Goal: Task Accomplishment & Management: Manage account settings

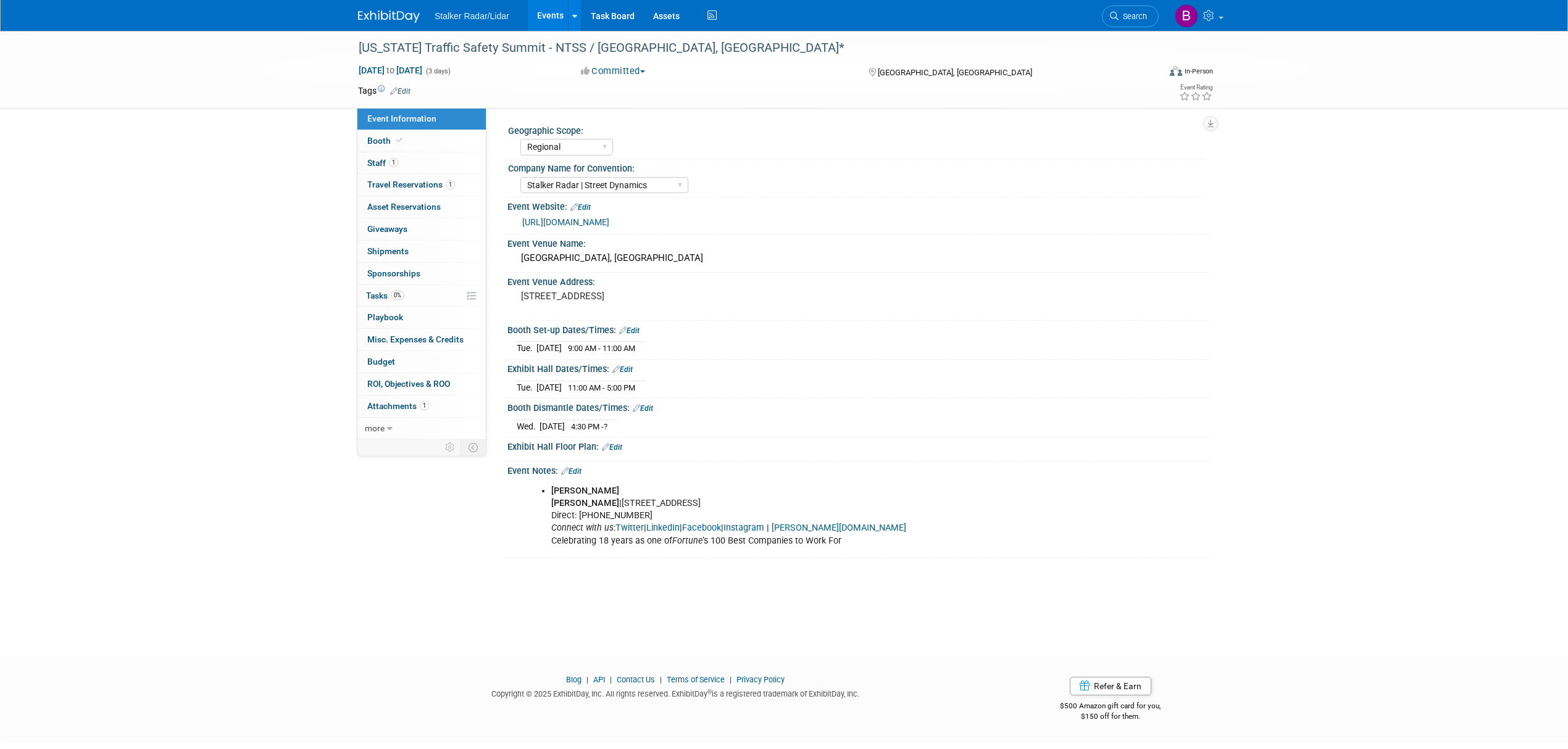
select select "Regional"
select select "Stalker Radar | Street Dynamics"
click at [546, 19] on link "Events" at bounding box center [550, 15] width 45 height 30
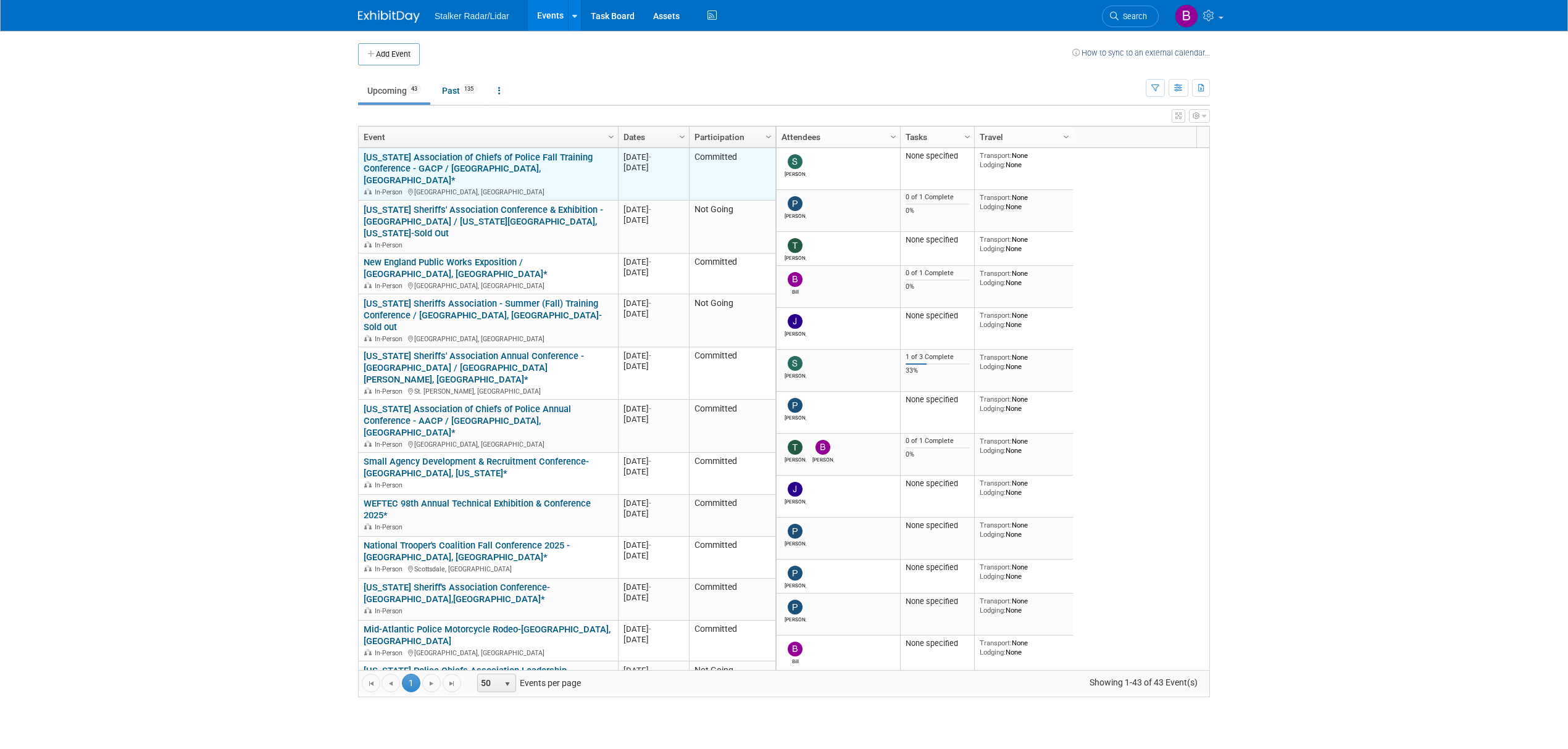
click at [437, 165] on link "[US_STATE] Association of Chiefs of Police Fall Training Conference - GACP / [G…" at bounding box center [478, 168] width 229 height 35
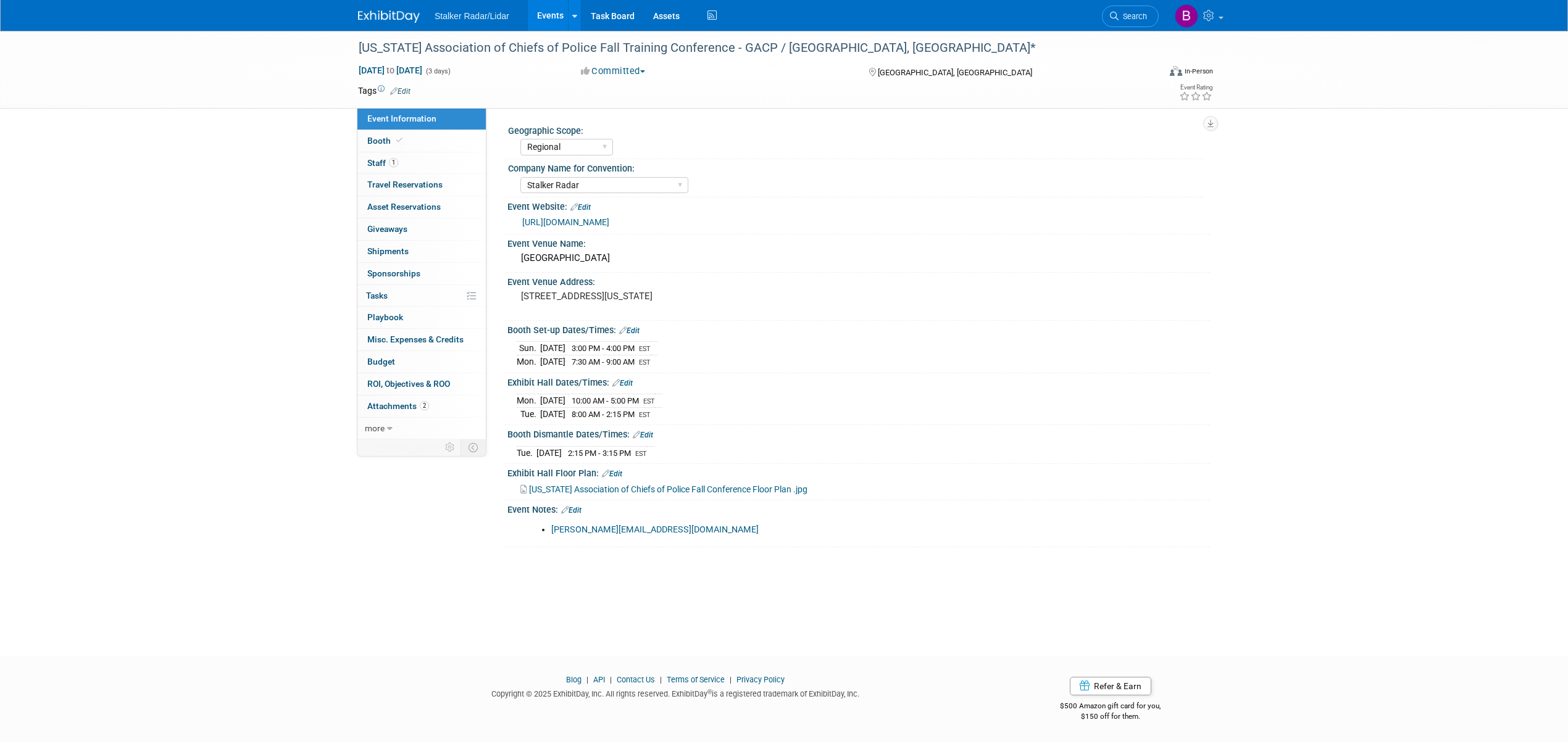
select select "Regional"
select select "Stalker Radar"
click at [406, 140] on link "Booth" at bounding box center [422, 141] width 129 height 22
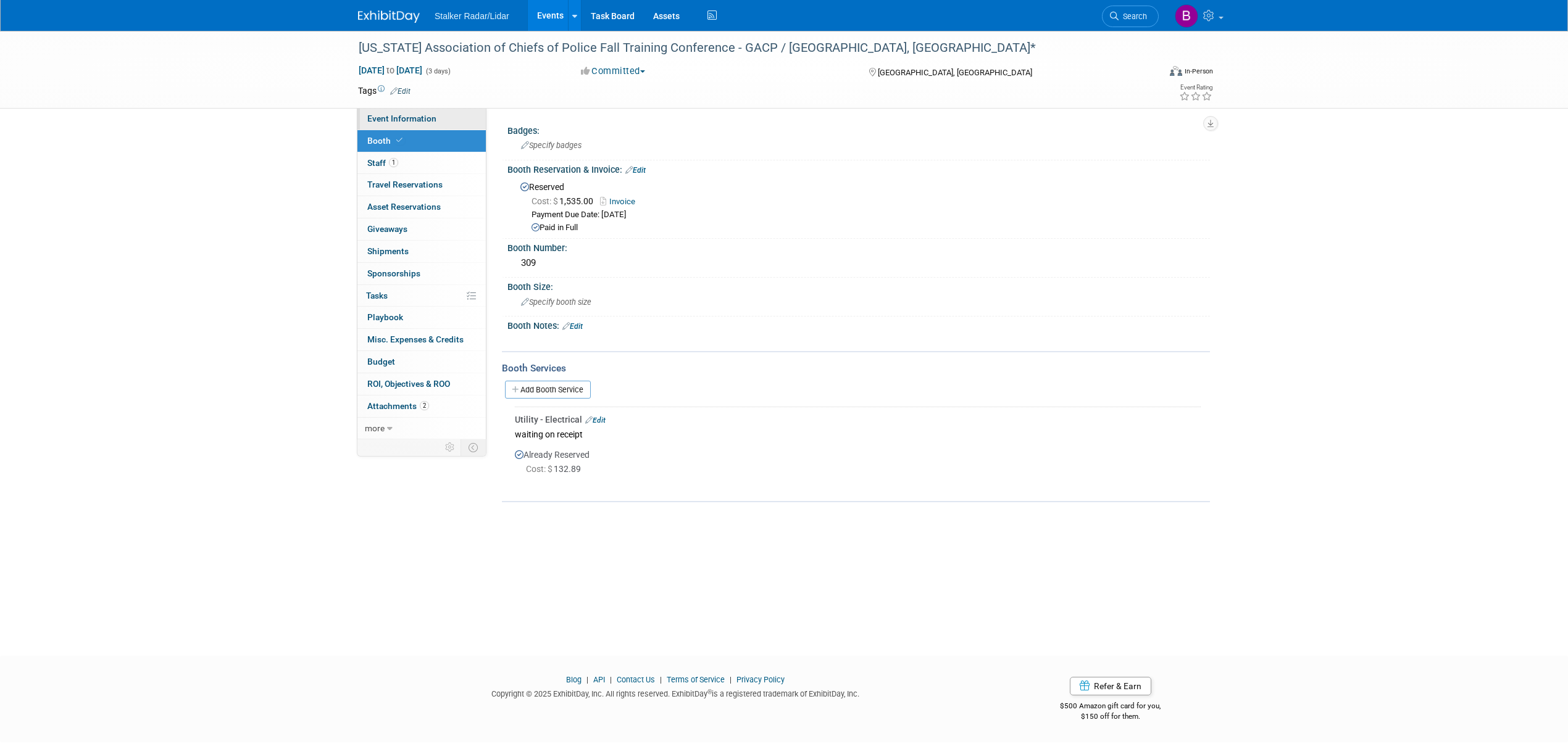
click at [413, 119] on span "Event Information" at bounding box center [402, 118] width 69 height 10
select select "Regional"
select select "Stalker Radar"
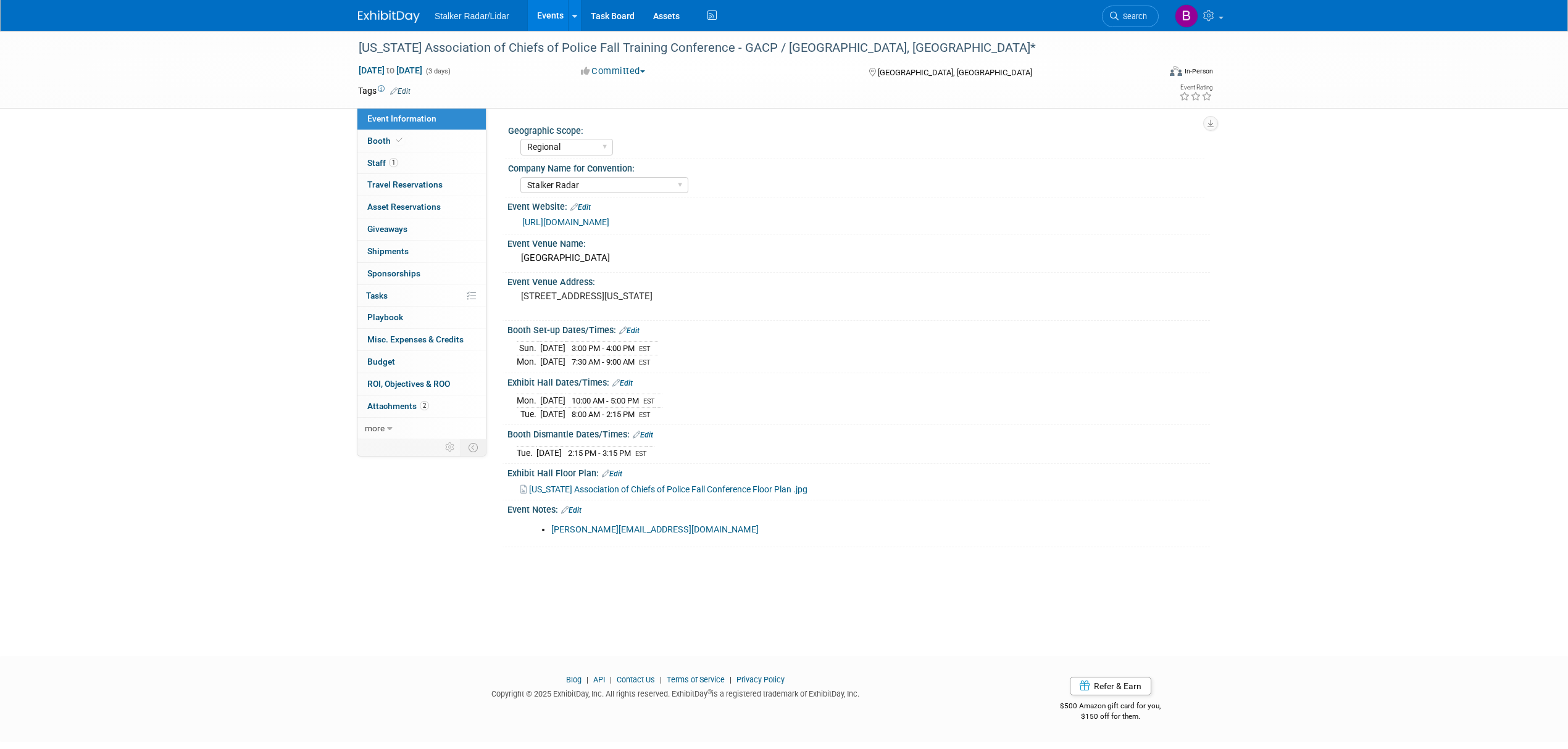
click at [546, 22] on link "Events" at bounding box center [550, 15] width 45 height 30
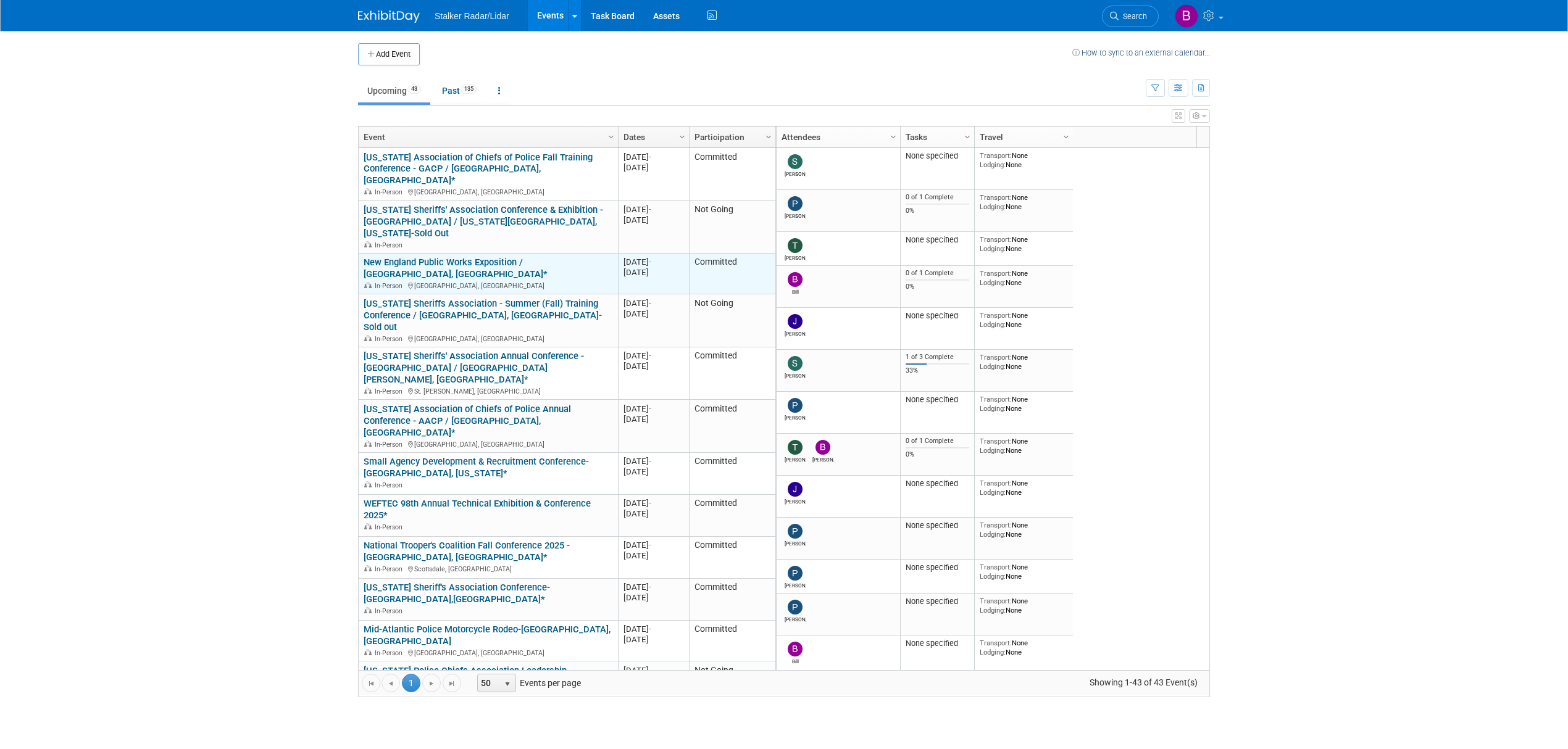
click at [455, 256] on link "New England Public Works Exposition / [GEOGRAPHIC_DATA], [GEOGRAPHIC_DATA]*" at bounding box center [455, 267] width 184 height 23
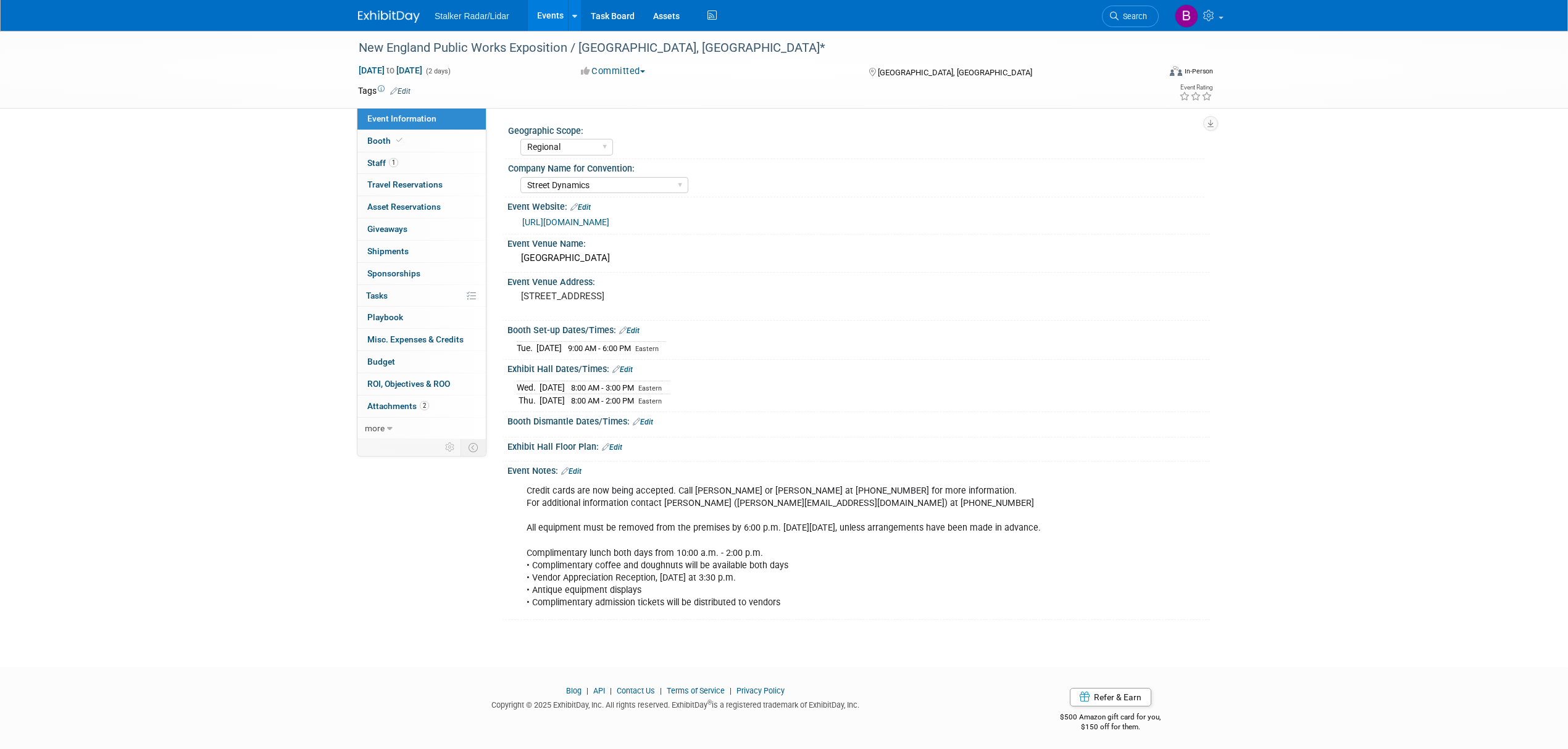
select select "Regional"
select select "Street Dynamics"
click at [390, 142] on span "Booth" at bounding box center [386, 140] width 37 height 10
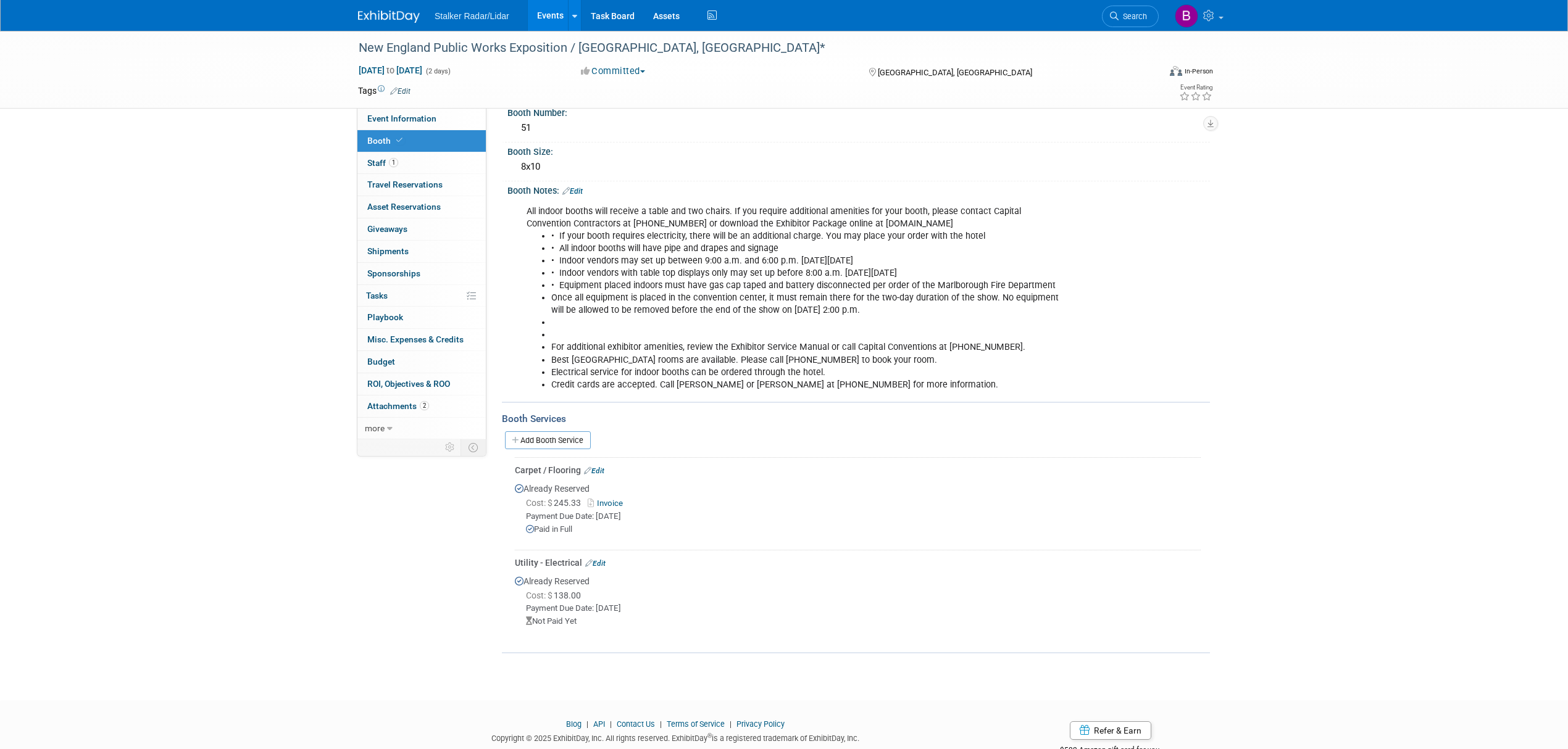
scroll to position [183, 0]
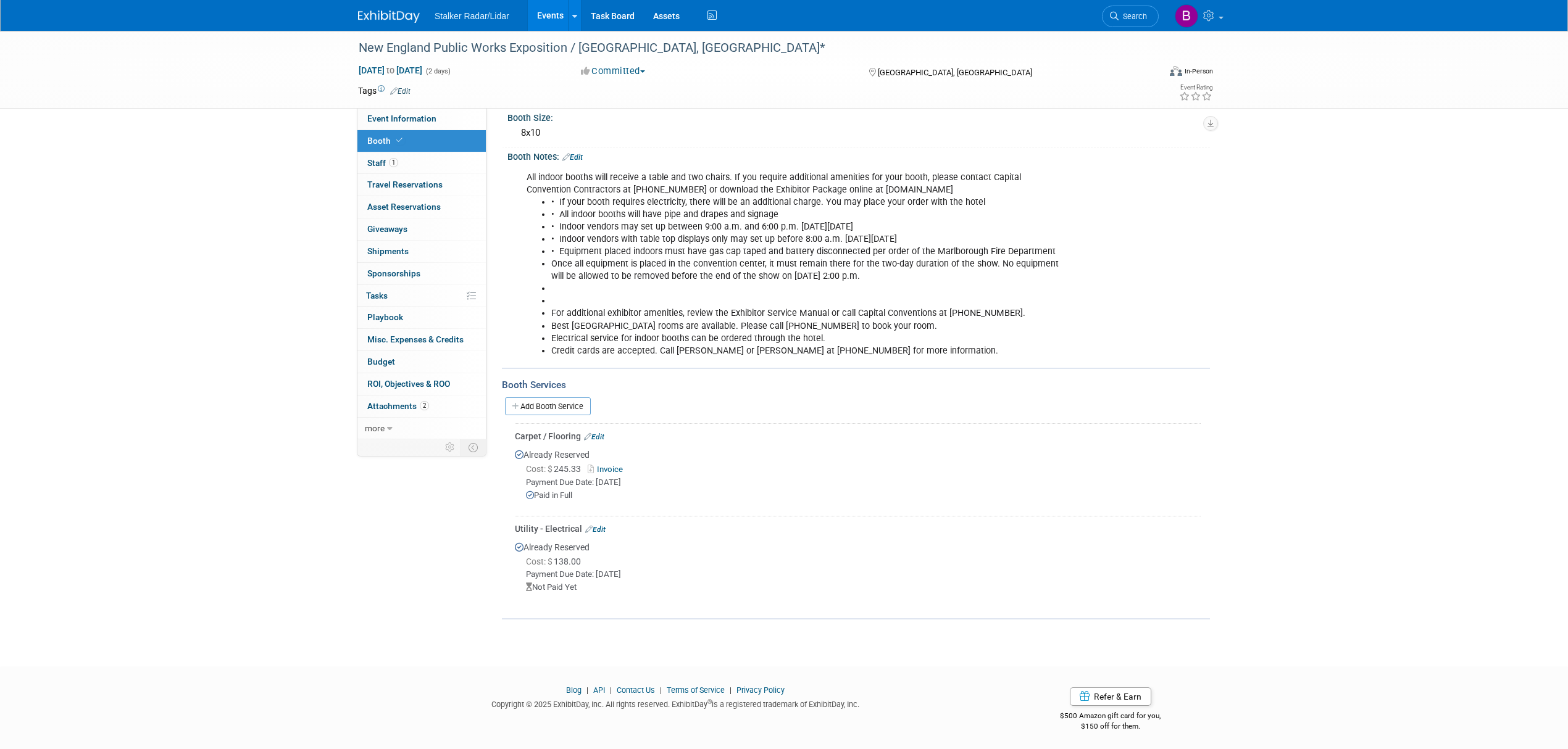
click at [603, 526] on link "Edit" at bounding box center [595, 530] width 20 height 8
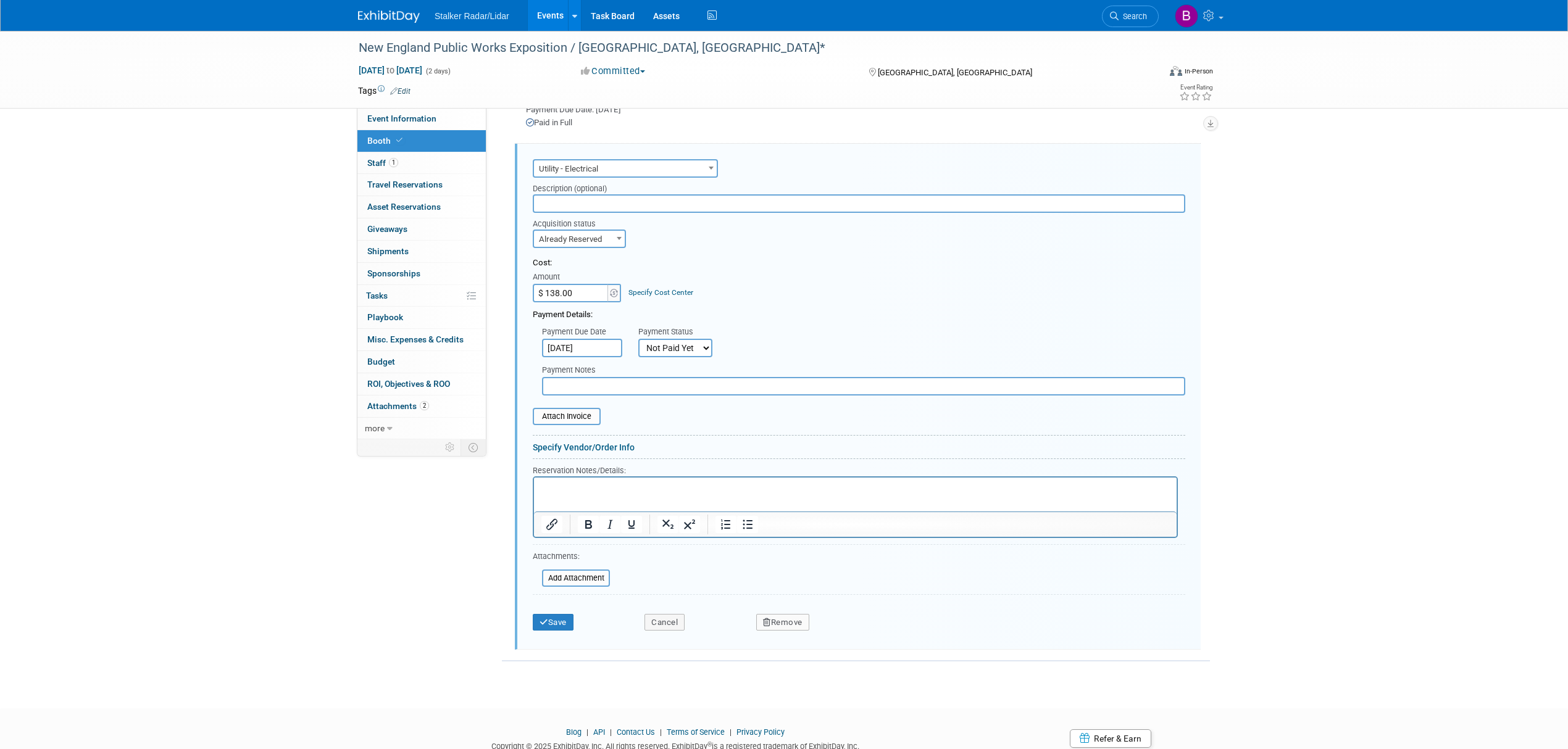
scroll to position [0, 0]
click at [690, 343] on select "Not Paid Yet Partially Paid Paid in Full" at bounding box center [676, 348] width 75 height 19
select select "1"
click at [638, 339] on select "Not Paid Yet Partially Paid Paid in Full" at bounding box center [676, 348] width 75 height 19
click at [551, 631] on button "Save" at bounding box center [553, 630] width 41 height 17
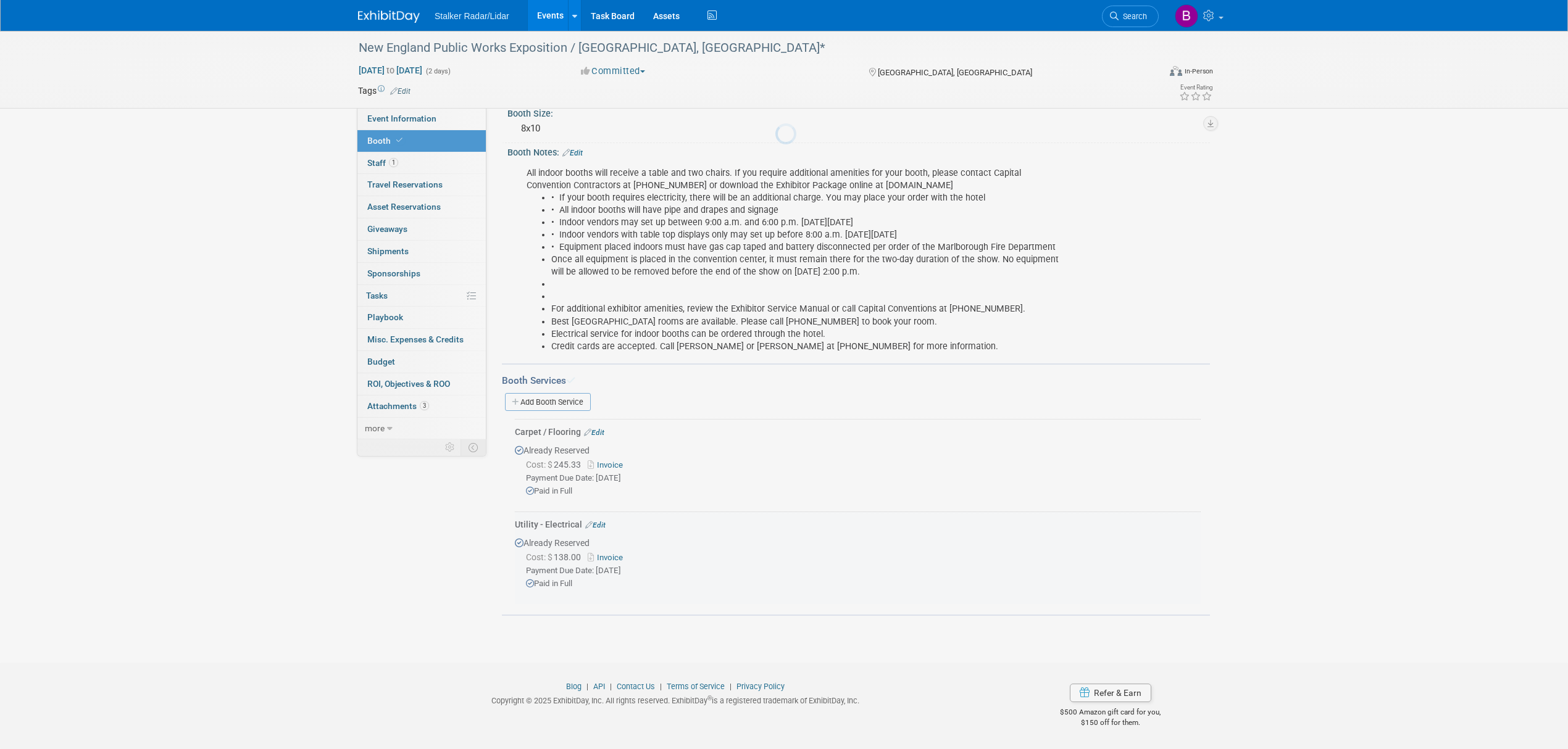
scroll to position [183, 0]
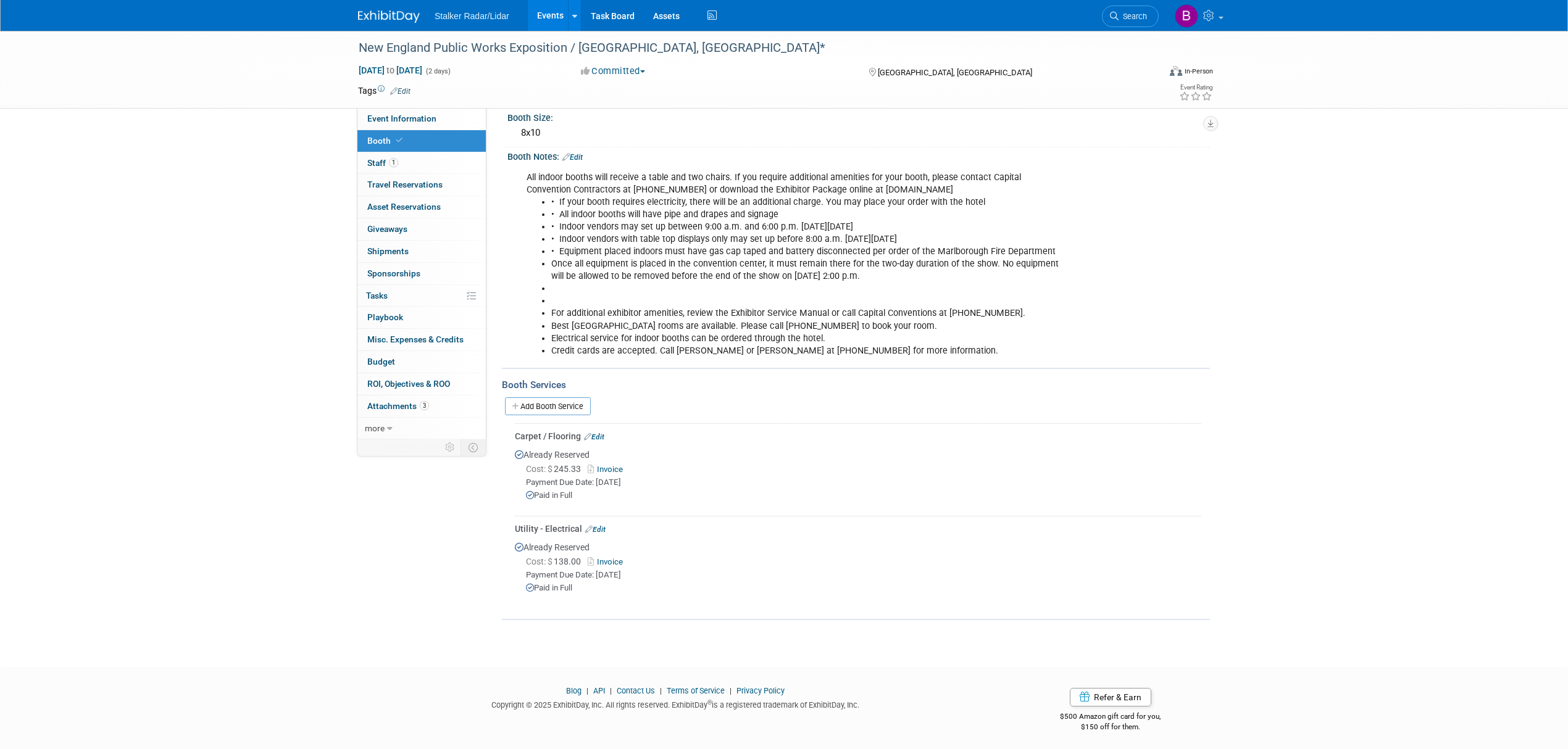
click at [1157, 254] on div "All indoor booths will receive a table and two chairs. If you require additiona…" at bounding box center [859, 263] width 703 height 202
drag, startPoint x: 568, startPoint y: 47, endPoint x: 359, endPoint y: 47, distance: 209.0
click at [359, 47] on div "New England Public Works Exposition / [GEOGRAPHIC_DATA], [GEOGRAPHIC_DATA]*" at bounding box center [748, 48] width 786 height 22
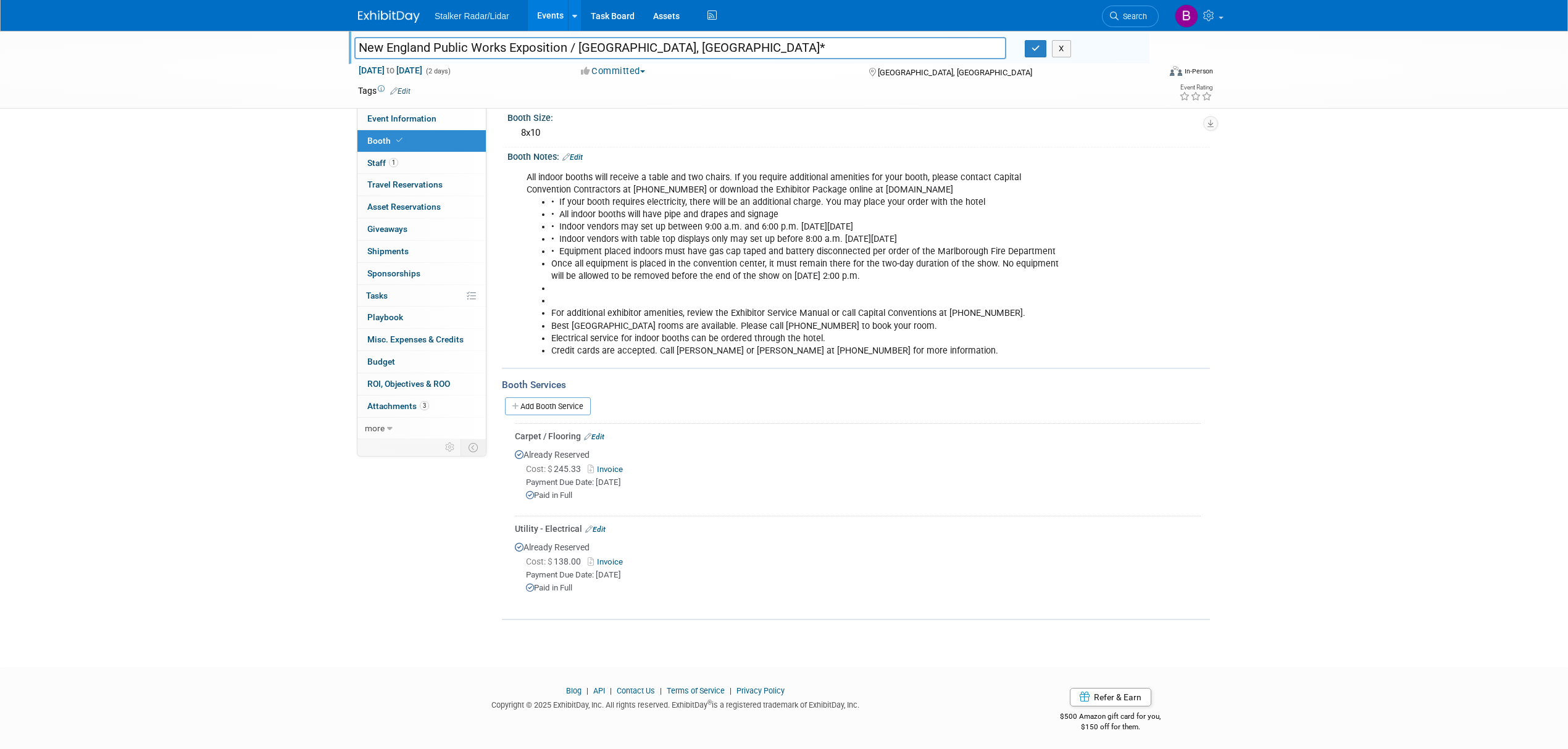
drag, startPoint x: 566, startPoint y: 48, endPoint x: 359, endPoint y: 46, distance: 207.0
click at [359, 46] on input "New England Public Works Exposition / [GEOGRAPHIC_DATA], [GEOGRAPHIC_DATA]*" at bounding box center [681, 48] width 652 height 22
click at [1039, 48] on icon "button" at bounding box center [1036, 48] width 8 height 8
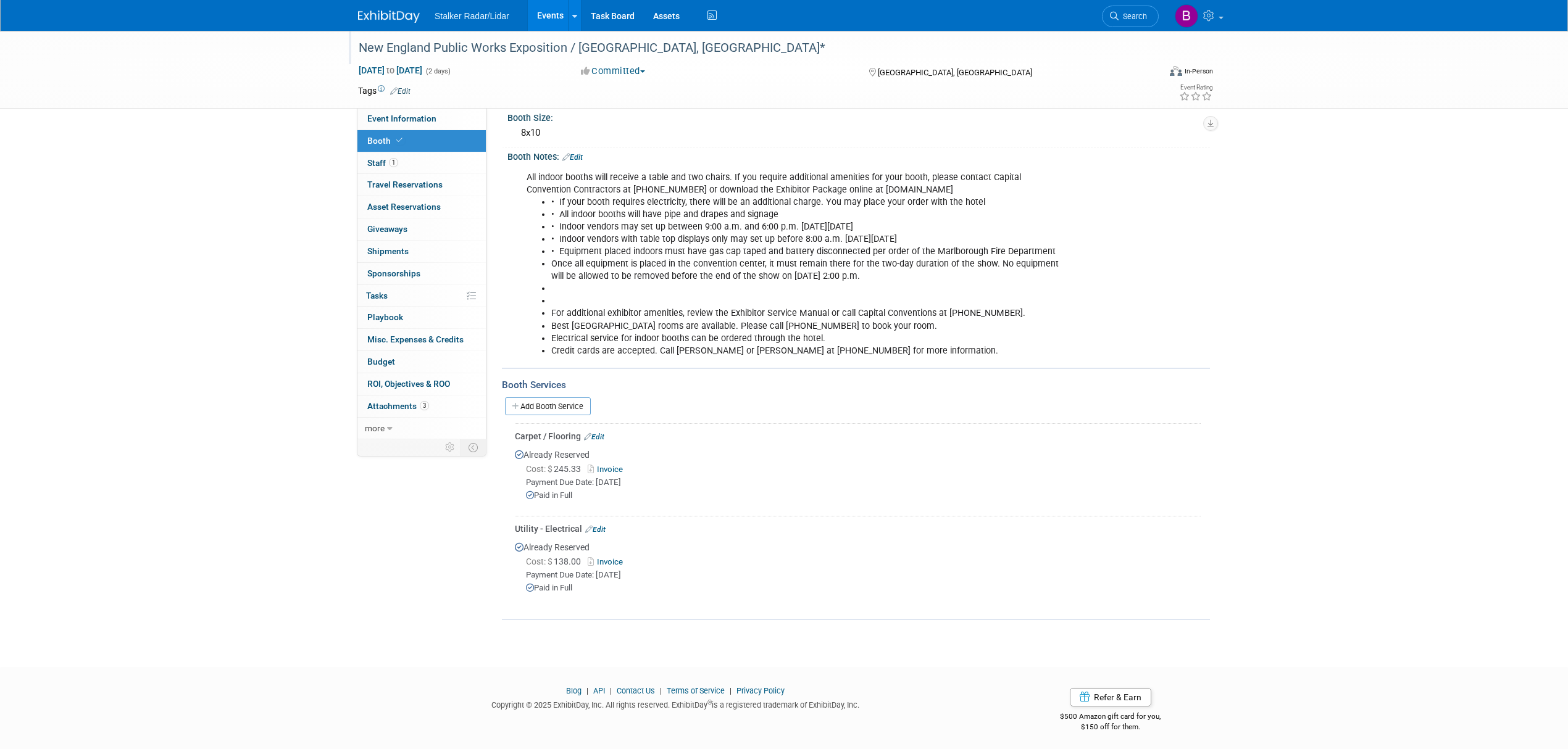
click at [613, 558] on link "Invoice" at bounding box center [607, 562] width 40 height 9
click at [539, 8] on link "Events" at bounding box center [550, 15] width 45 height 30
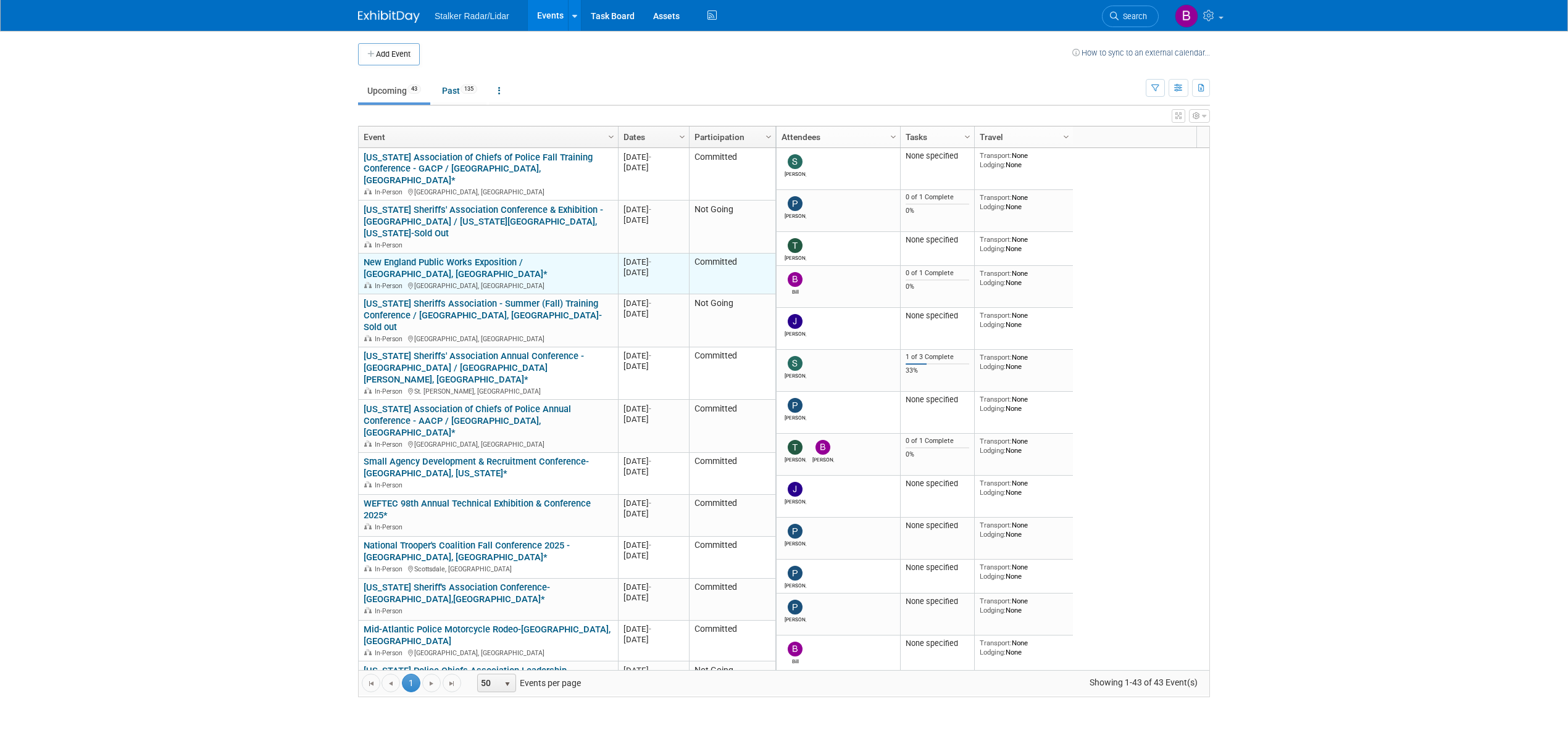
click at [480, 256] on link "New England Public Works Exposition / [GEOGRAPHIC_DATA], [GEOGRAPHIC_DATA]*" at bounding box center [455, 267] width 184 height 23
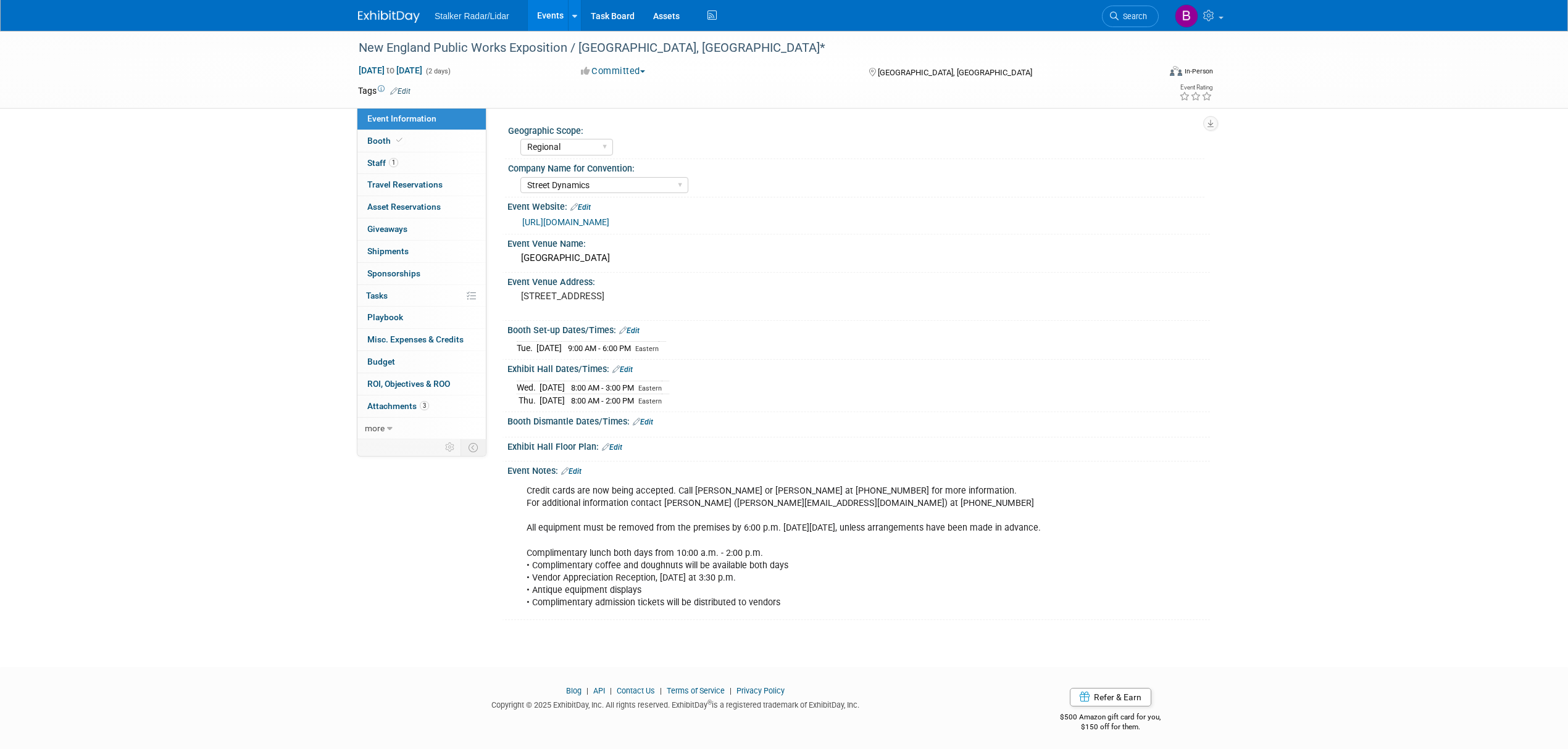
select select "Regional"
select select "Street Dynamics"
click at [398, 138] on icon at bounding box center [399, 140] width 6 height 7
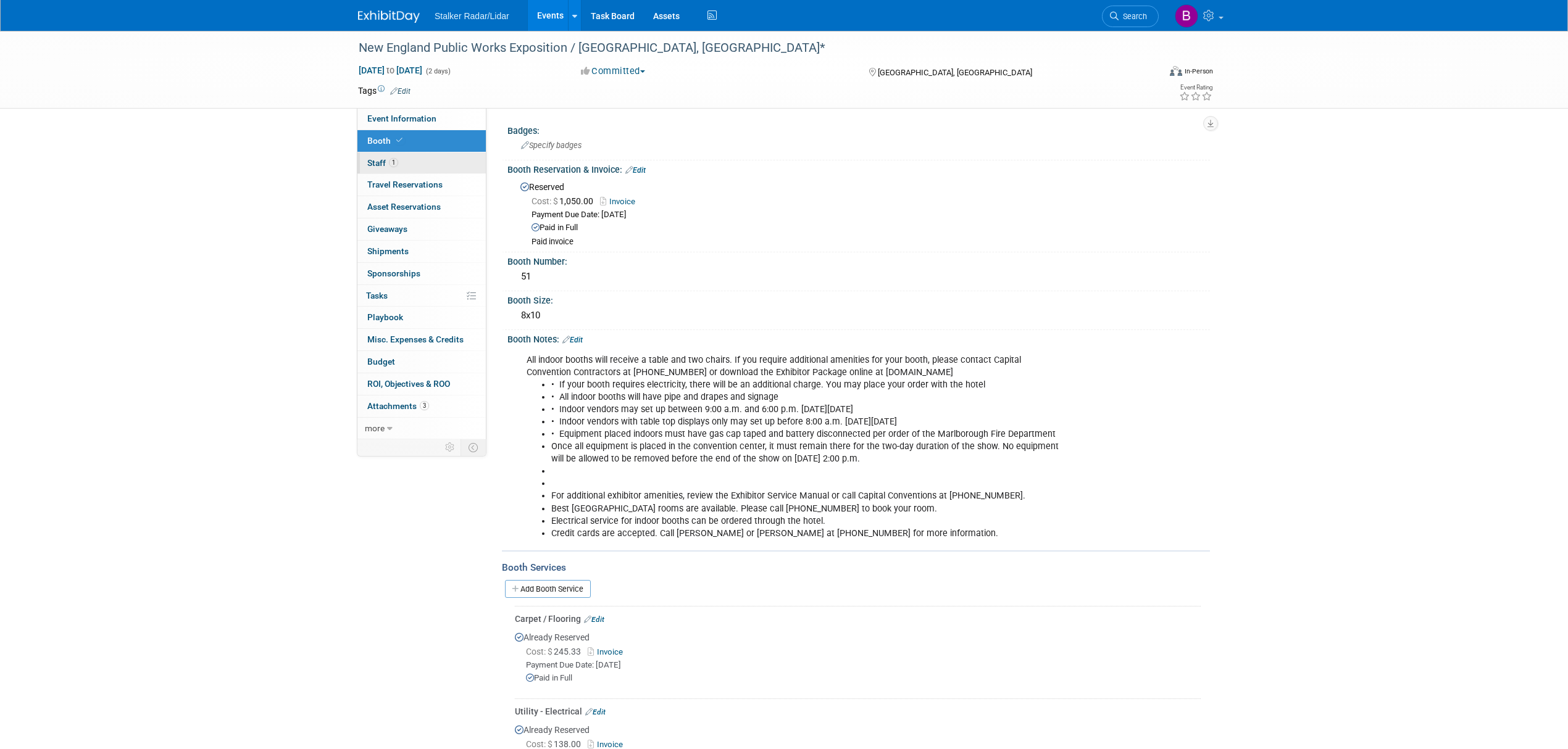
click at [383, 158] on span "Staff 1" at bounding box center [383, 163] width 30 height 10
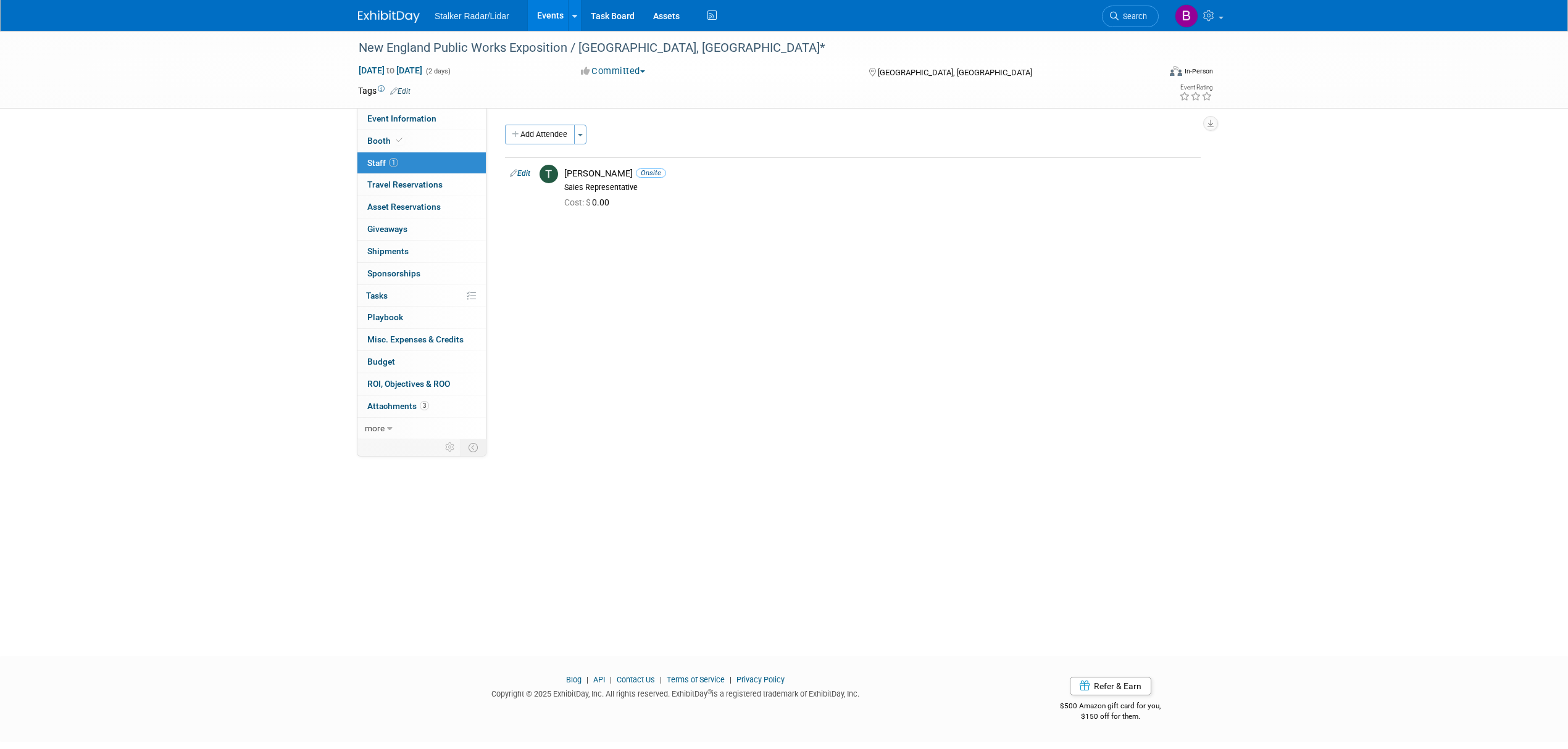
click at [539, 13] on link "Events" at bounding box center [550, 15] width 45 height 30
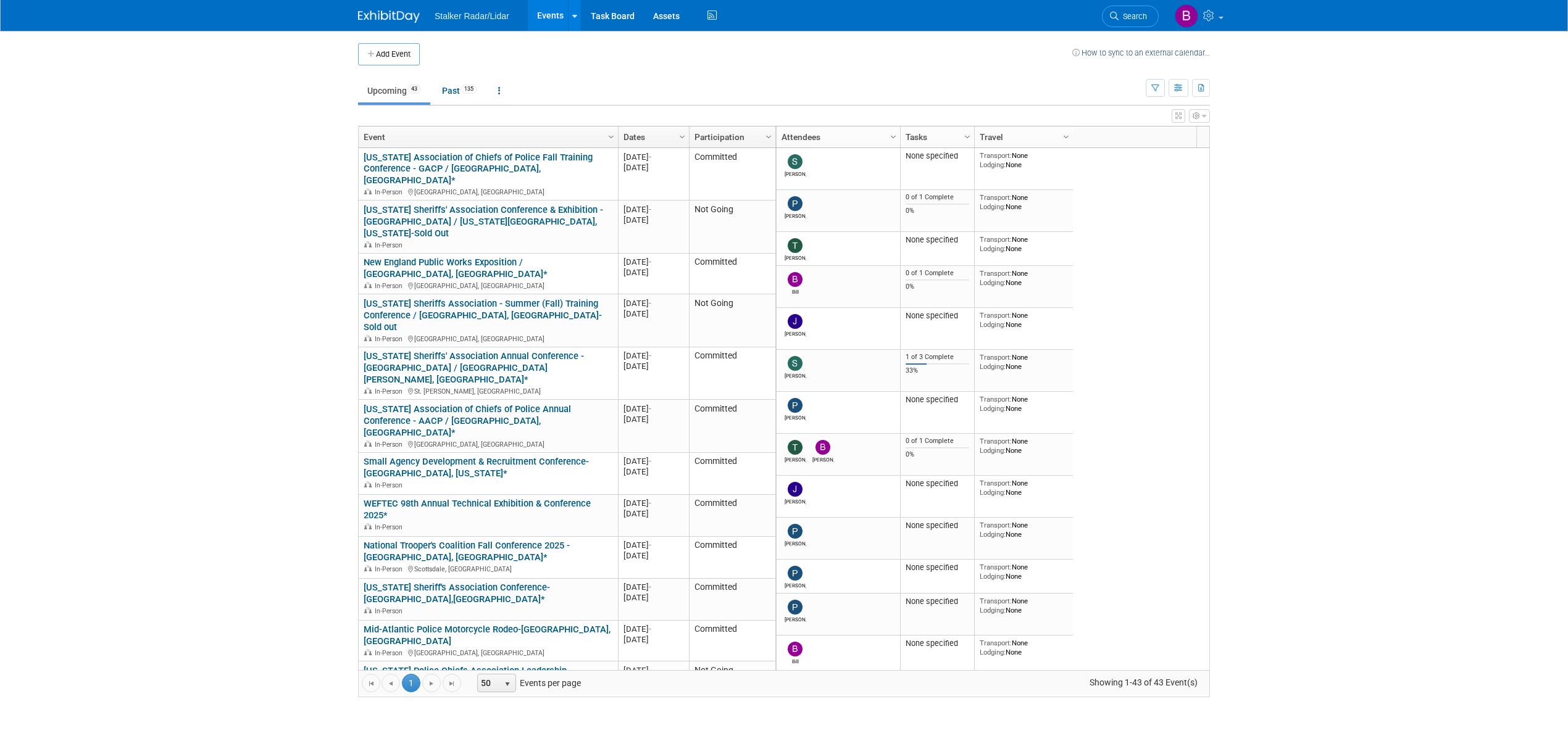
click at [1413, 237] on body "Stalker Radar/Lidar Events Add Event Bulk Upload Events Shareable Event Boards …" at bounding box center [784, 374] width 1568 height 749
